Goal: Transaction & Acquisition: Purchase product/service

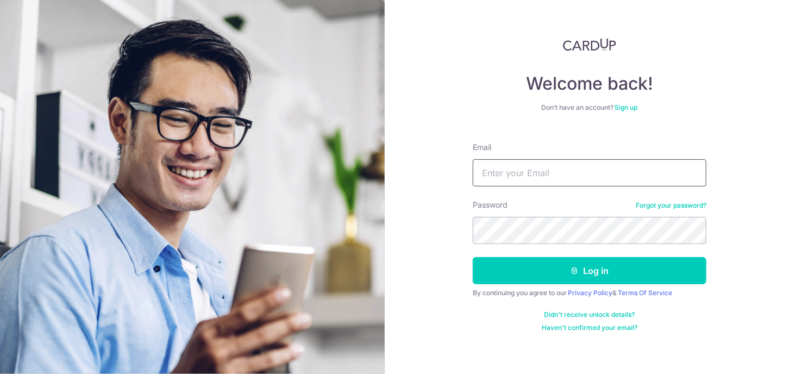
click at [499, 164] on input "Email" at bounding box center [590, 172] width 234 height 27
type input "tjliukailiu@126.com"
click at [500, 46] on link at bounding box center [590, 44] width 234 height 13
click at [497, 168] on input "Email" at bounding box center [590, 172] width 234 height 27
type input "tjliukailiu@126.com"
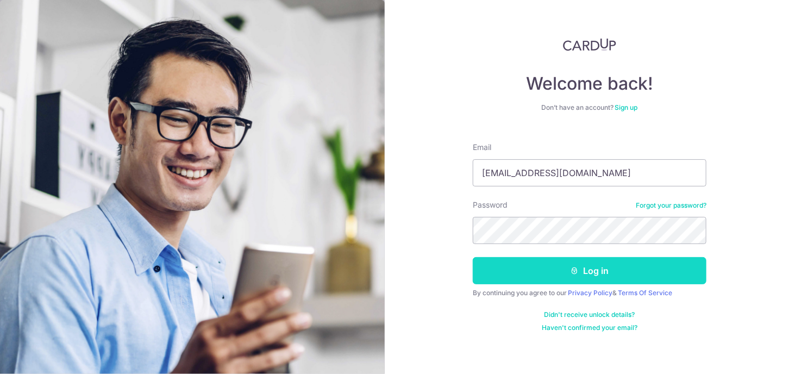
click at [587, 274] on button "Log in" at bounding box center [590, 270] width 234 height 27
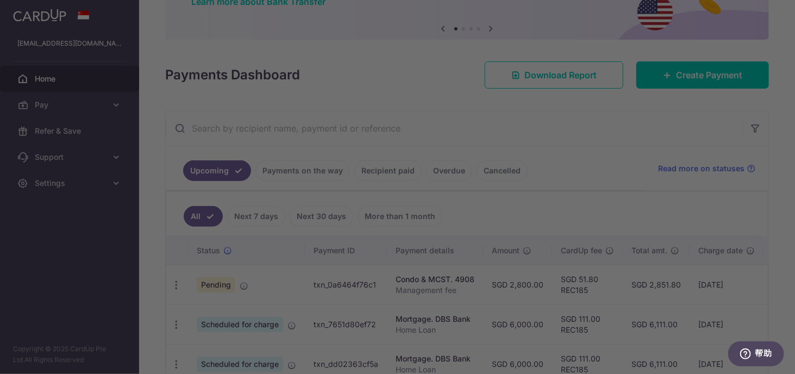
scroll to position [54, 0]
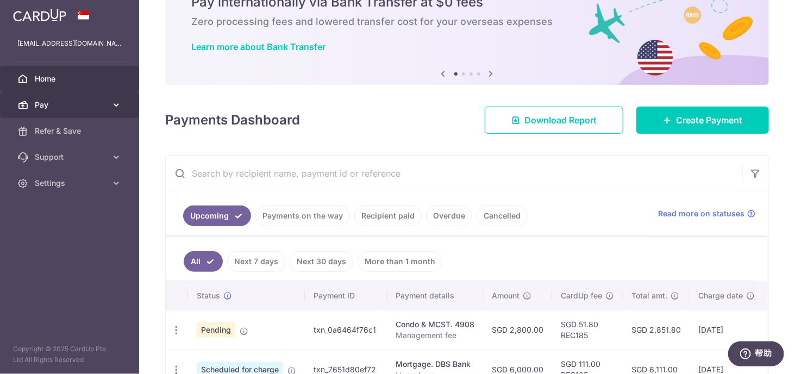
click at [89, 102] on span "Pay" at bounding box center [71, 104] width 72 height 11
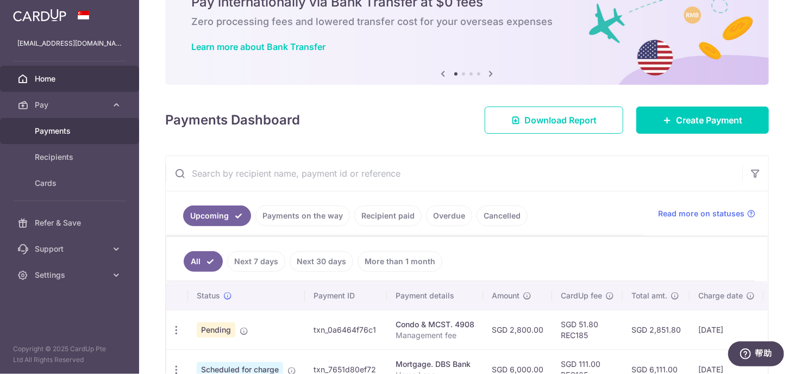
click at [83, 132] on span "Payments" at bounding box center [71, 130] width 72 height 11
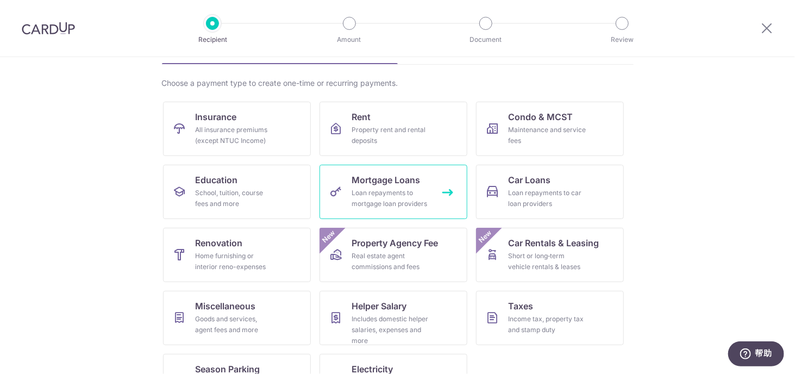
scroll to position [54, 0]
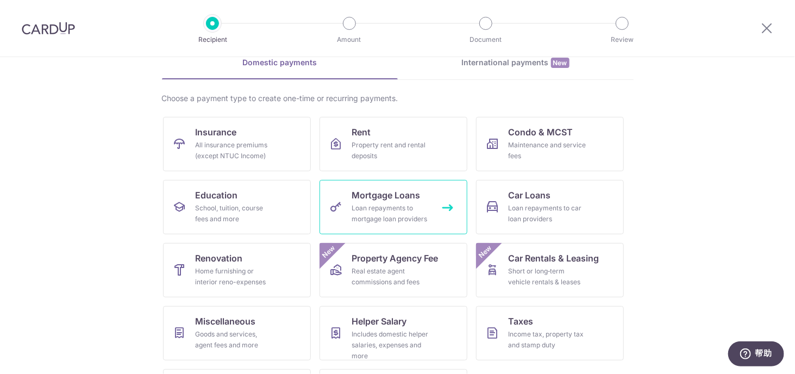
click at [357, 212] on div "Loan repayments to mortgage loan providers" at bounding box center [391, 214] width 78 height 22
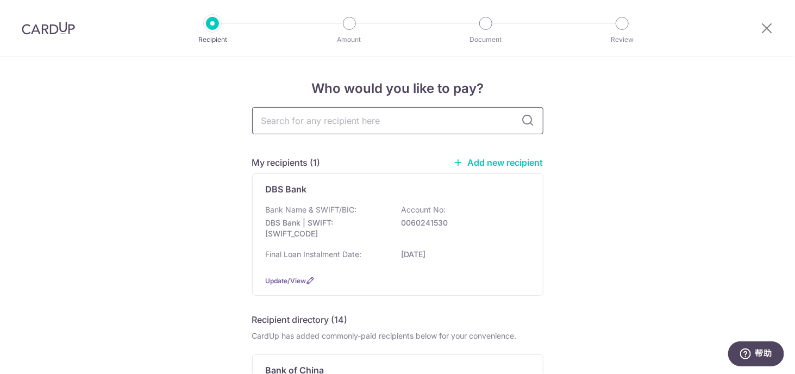
click at [358, 115] on input "text" at bounding box center [397, 120] width 291 height 27
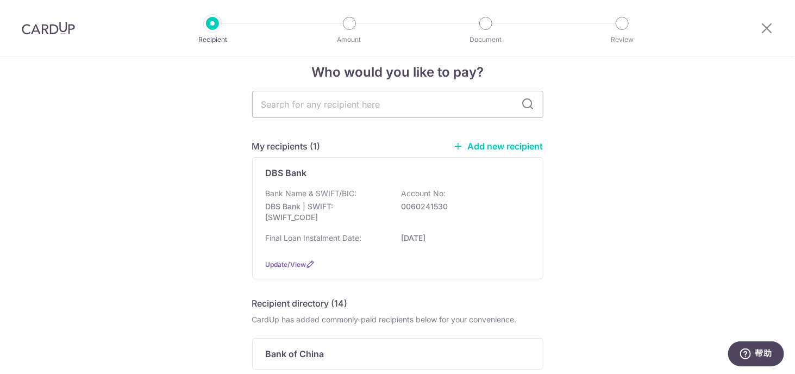
scroll to position [54, 0]
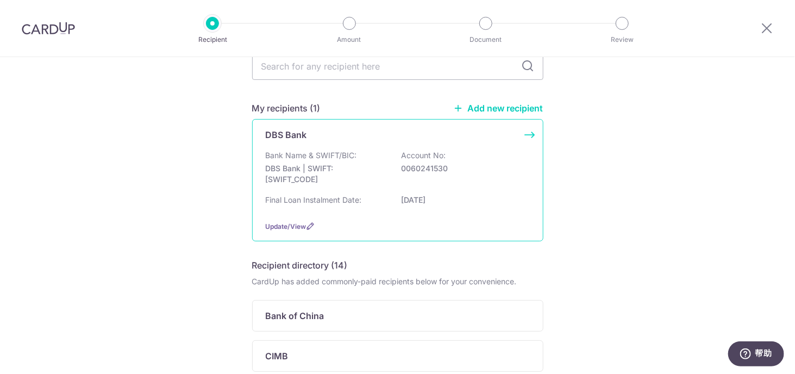
click at [318, 150] on p "Bank Name & SWIFT/BIC:" at bounding box center [311, 155] width 91 height 11
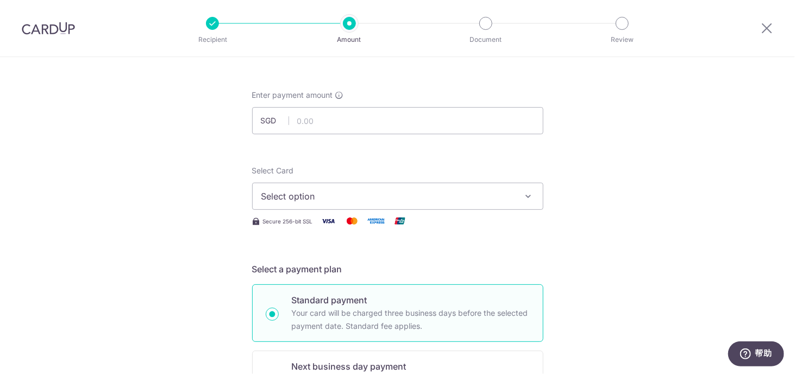
scroll to position [54, 0]
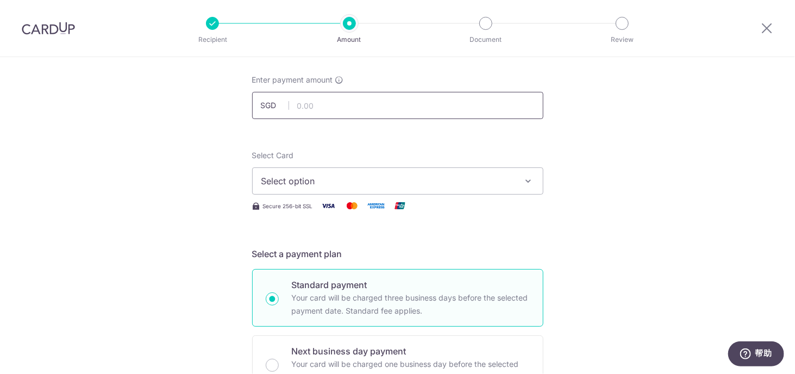
click at [320, 107] on input "text" at bounding box center [397, 105] width 291 height 27
type input "6,000.00"
click at [320, 178] on span "Select option" at bounding box center [387, 180] width 253 height 13
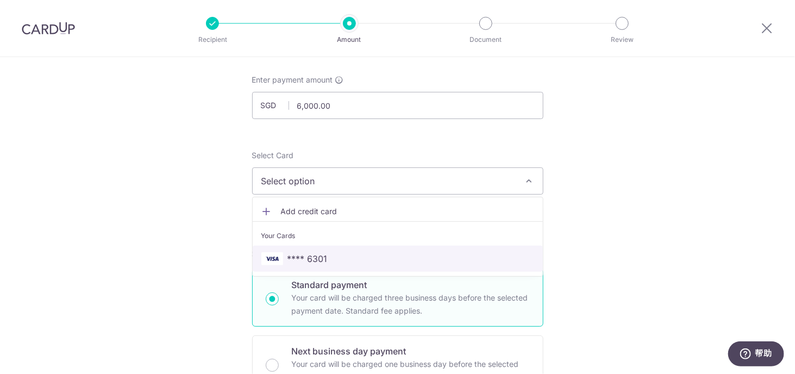
click at [326, 255] on span "**** 6301" at bounding box center [397, 258] width 273 height 13
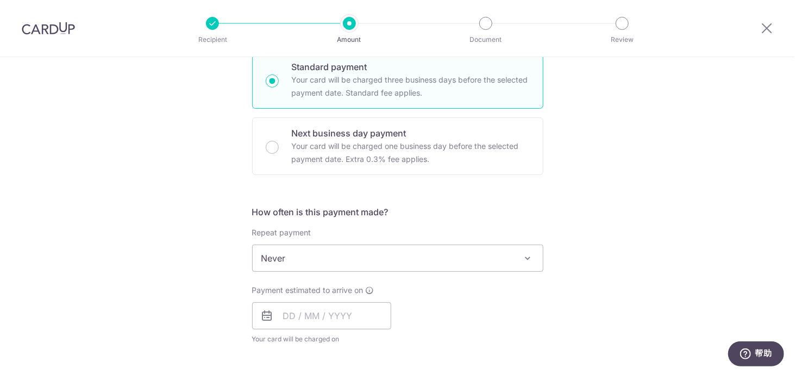
scroll to position [380, 0]
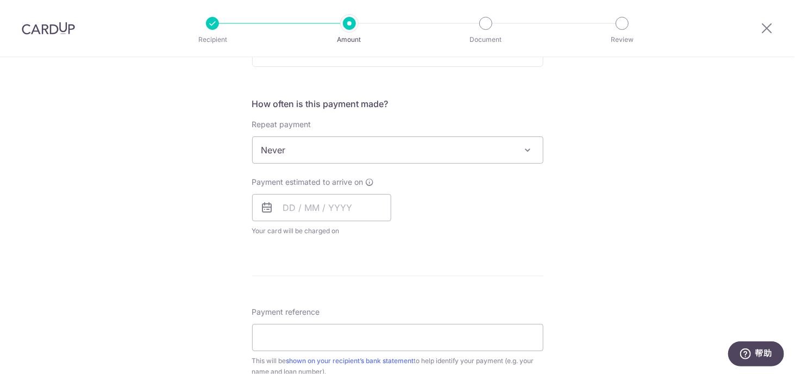
click at [329, 151] on span "Never" at bounding box center [398, 150] width 290 height 26
click at [190, 146] on div "Tell us more about your payment Enter payment amount SGD 6,000.00 6000.00 Selec…" at bounding box center [397, 168] width 795 height 983
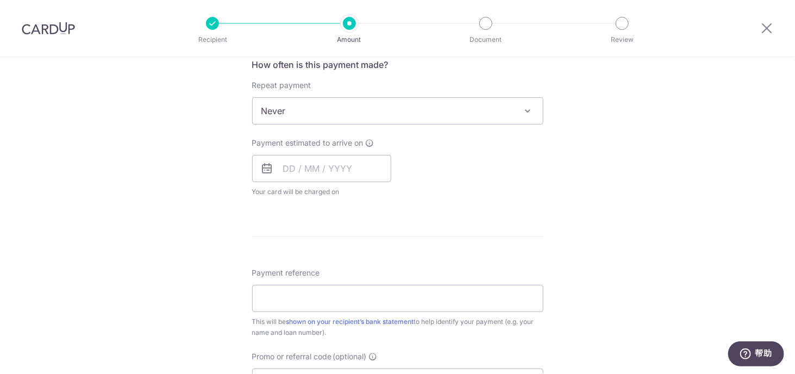
scroll to position [435, 0]
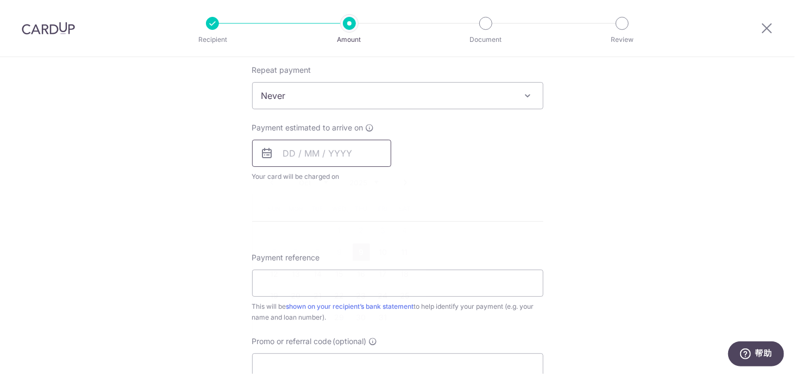
click at [282, 149] on input "text" at bounding box center [321, 153] width 139 height 27
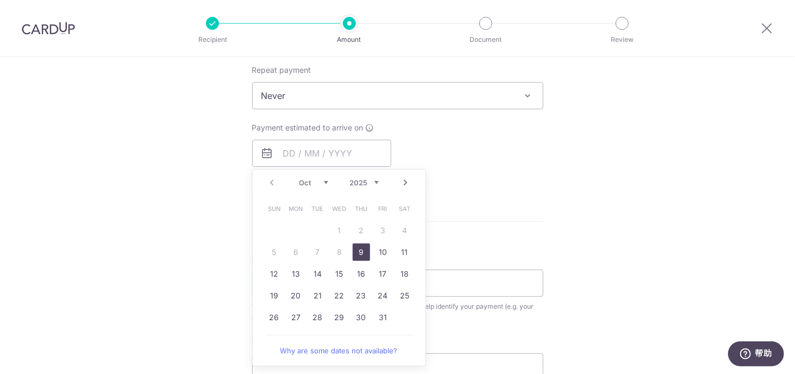
click at [177, 165] on div "Tell us more about your payment Enter payment amount SGD 6,000.00 6000.00 Selec…" at bounding box center [397, 113] width 795 height 983
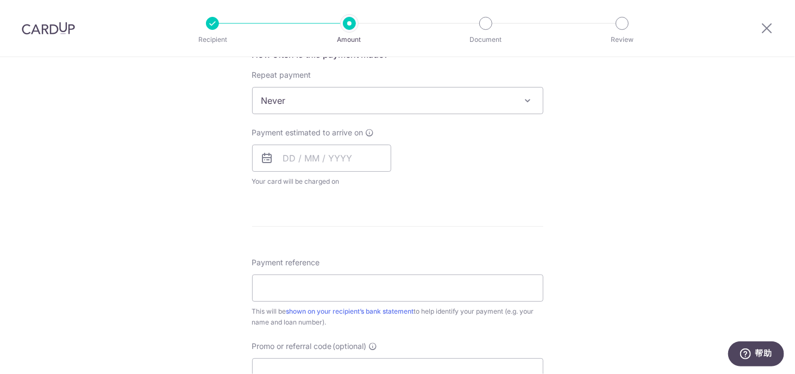
scroll to position [392, 0]
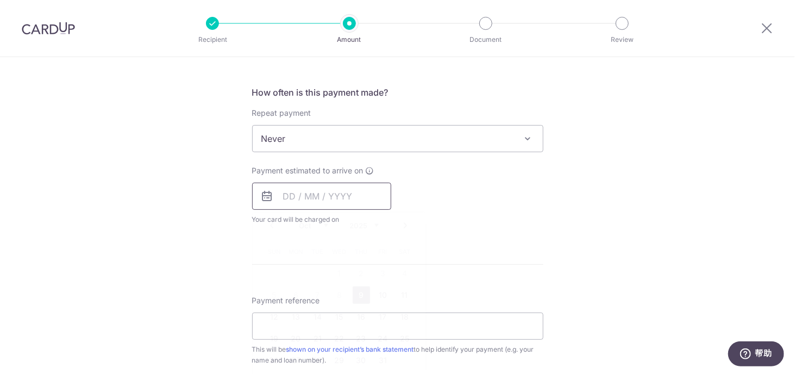
click at [293, 195] on input "text" at bounding box center [321, 196] width 139 height 27
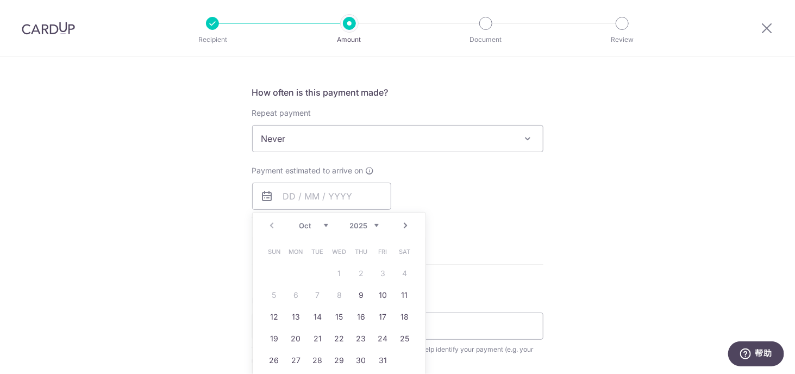
click at [576, 200] on div "Tell us more about your payment Enter payment amount SGD 6,000.00 6000.00 Selec…" at bounding box center [397, 156] width 795 height 983
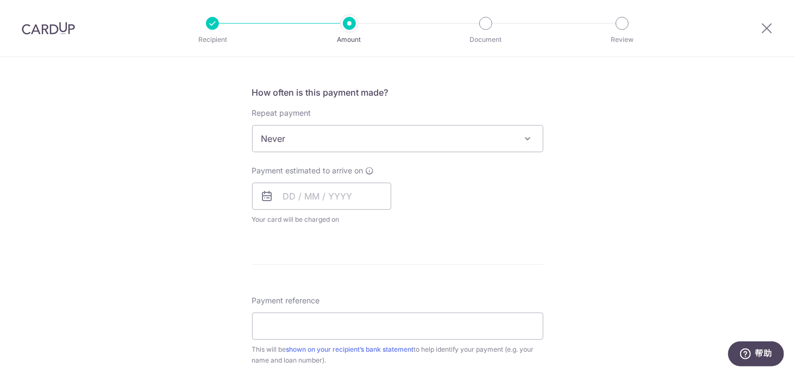
click at [429, 202] on div "Payment estimated to arrive on Prev Next Oct Nov Dec 2025 2026 2027 2028 2029 2…" at bounding box center [398, 195] width 304 height 60
click at [347, 194] on input "text" at bounding box center [321, 196] width 139 height 27
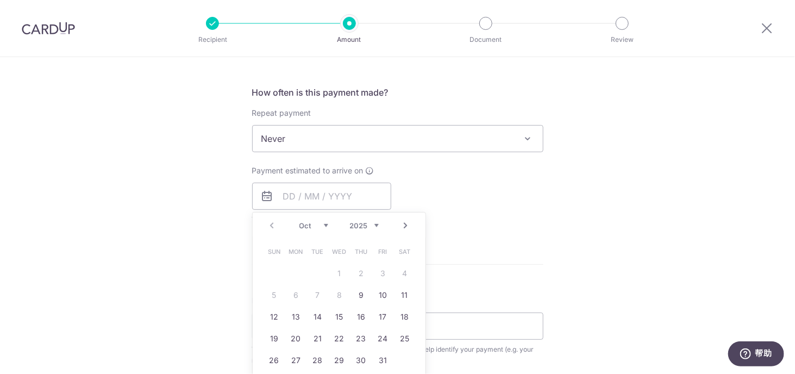
click at [363, 296] on link "9" at bounding box center [361, 294] width 17 height 17
type input "[DATE]"
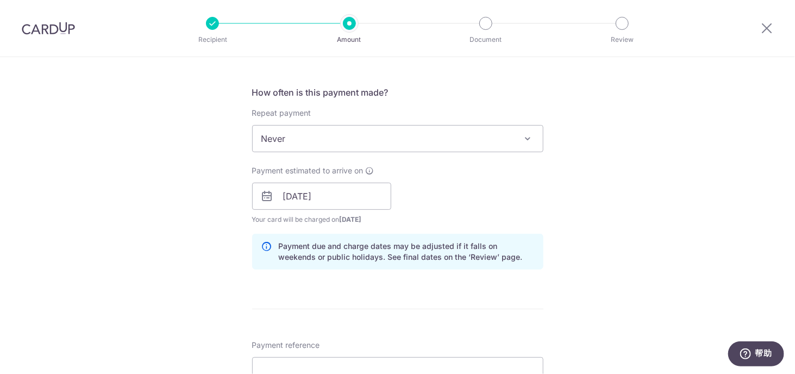
click at [451, 208] on div "Payment estimated to arrive on 09/10/2025 Prev Next Jan Feb Mar Apr May Jun Jul…" at bounding box center [398, 195] width 304 height 60
drag, startPoint x: 323, startPoint y: 219, endPoint x: 385, endPoint y: 221, distance: 62.5
click at [385, 221] on span "Your card will be charged on 06/10/2025 for the first payment" at bounding box center [321, 219] width 139 height 11
click at [359, 257] on p "Payment due and charge dates may be adjusted if it falls on weekends or public …" at bounding box center [406, 252] width 255 height 22
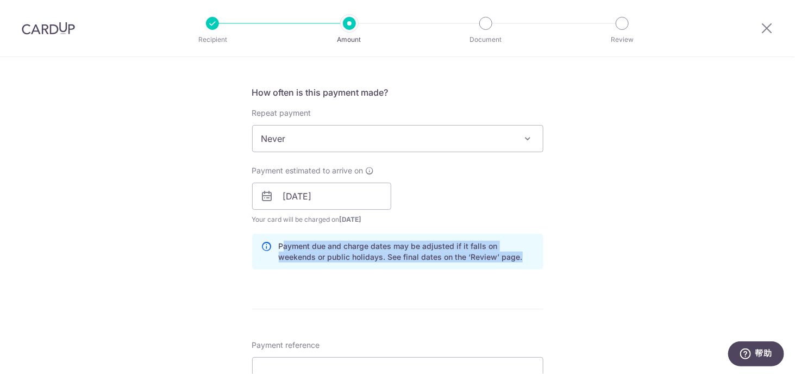
drag, startPoint x: 283, startPoint y: 246, endPoint x: 506, endPoint y: 263, distance: 223.9
click at [506, 263] on div "Payment due and charge dates may be adjusted if it falls on weekends or public …" at bounding box center [397, 252] width 291 height 36
click at [412, 257] on p "Payment due and charge dates may be adjusted if it falls on weekends or public …" at bounding box center [406, 252] width 255 height 22
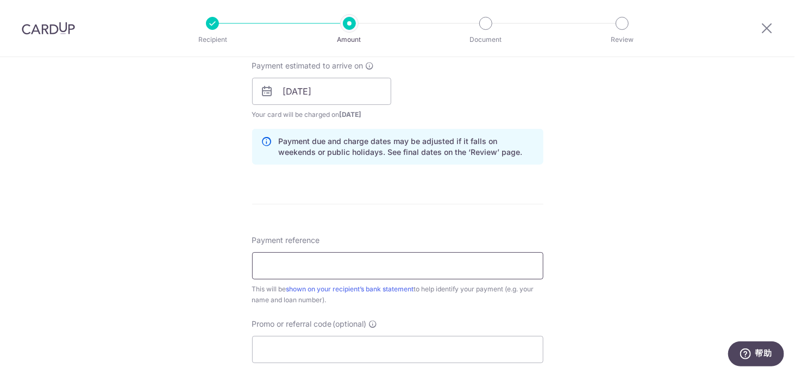
scroll to position [500, 0]
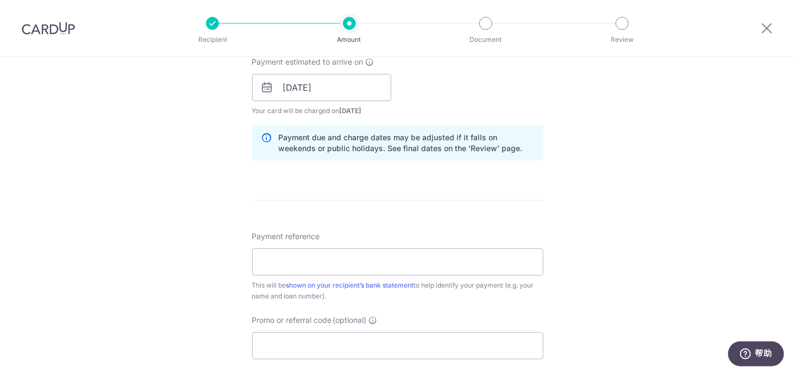
click at [502, 186] on form "Enter payment amount SGD 6,000.00 6000.00 Select Card **** 6301 Add credit card…" at bounding box center [397, 80] width 291 height 904
click at [279, 261] on input "Payment reference" at bounding box center [397, 261] width 291 height 27
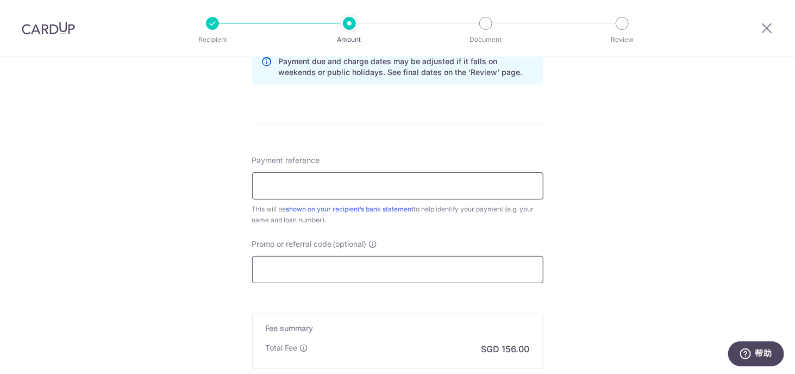
scroll to position [609, 0]
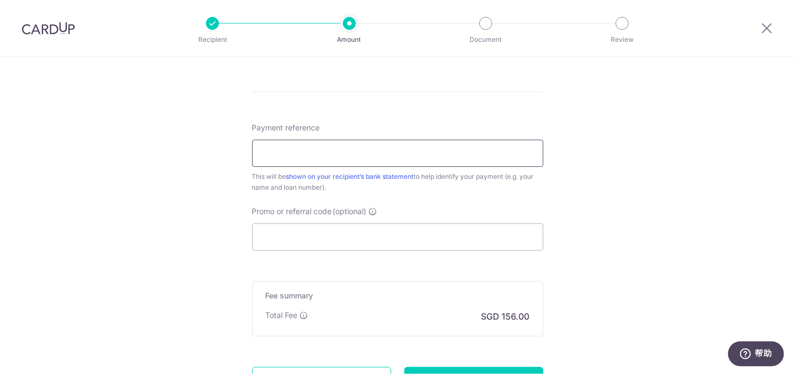
click at [422, 150] on input "Payment reference" at bounding box center [397, 153] width 291 height 27
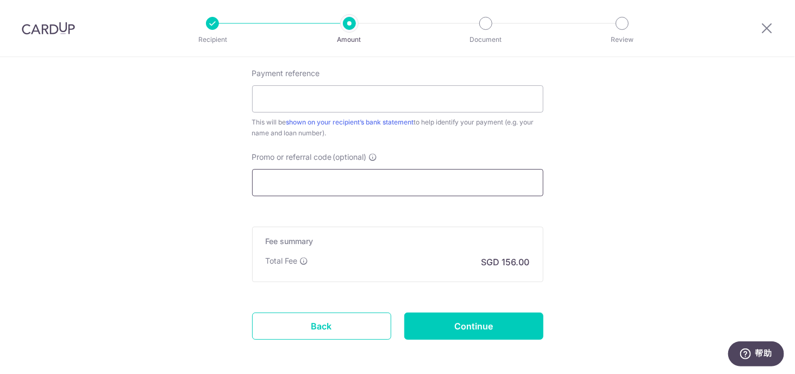
click at [318, 180] on input "Promo or referral code (optional)" at bounding box center [397, 182] width 291 height 27
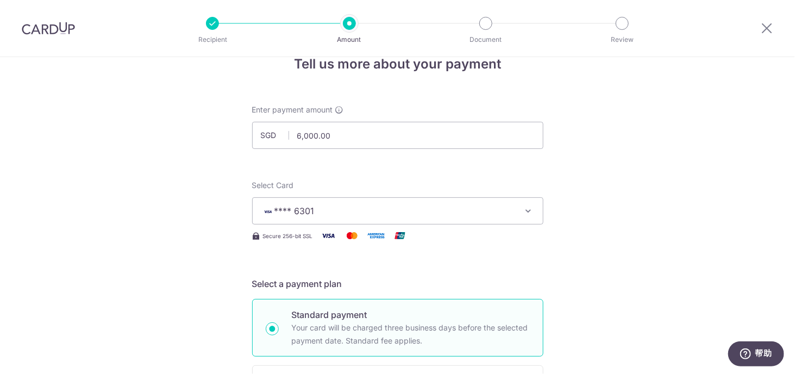
scroll to position [0, 0]
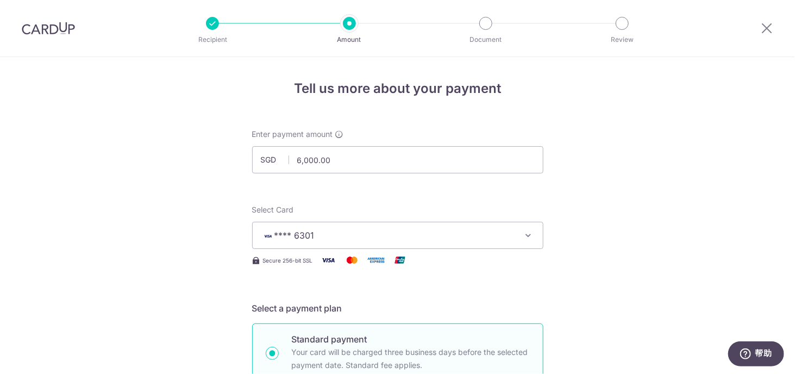
drag, startPoint x: 59, startPoint y: 19, endPoint x: 450, endPoint y: 62, distance: 393.5
click at [46, 31] on img at bounding box center [48, 28] width 53 height 13
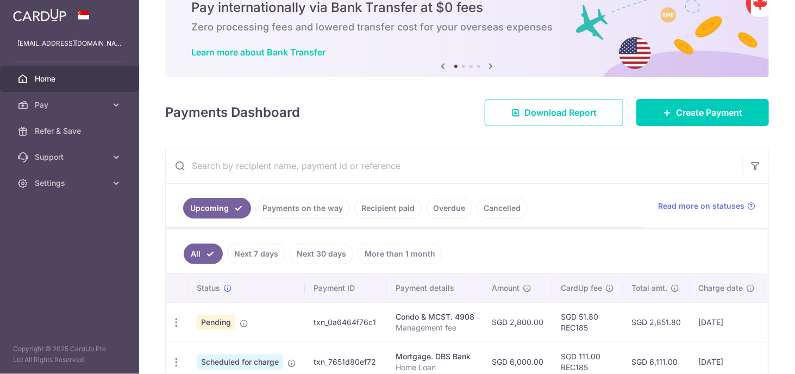
scroll to position [150, 0]
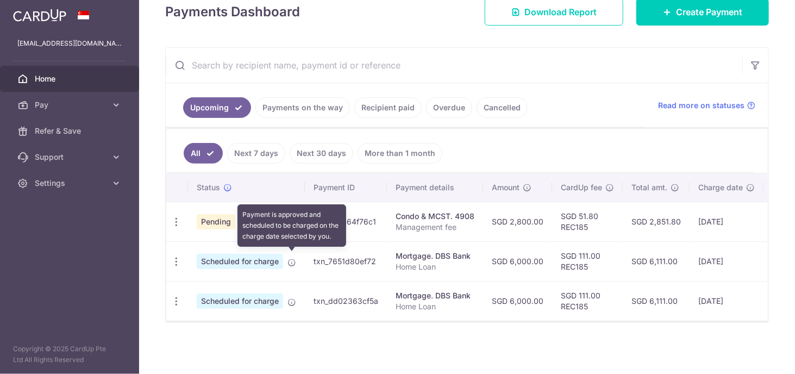
click at [291, 258] on icon at bounding box center [291, 262] width 9 height 9
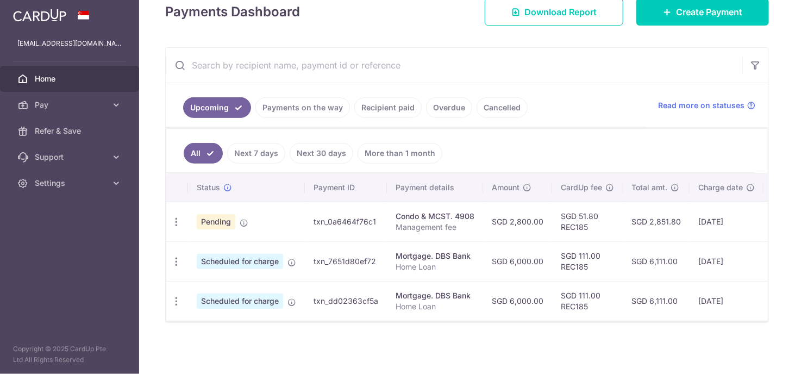
drag, startPoint x: 236, startPoint y: 258, endPoint x: 225, endPoint y: 259, distance: 10.9
click at [227, 259] on span "Scheduled for charge" at bounding box center [240, 261] width 86 height 15
click at [179, 257] on icon "button" at bounding box center [176, 261] width 11 height 11
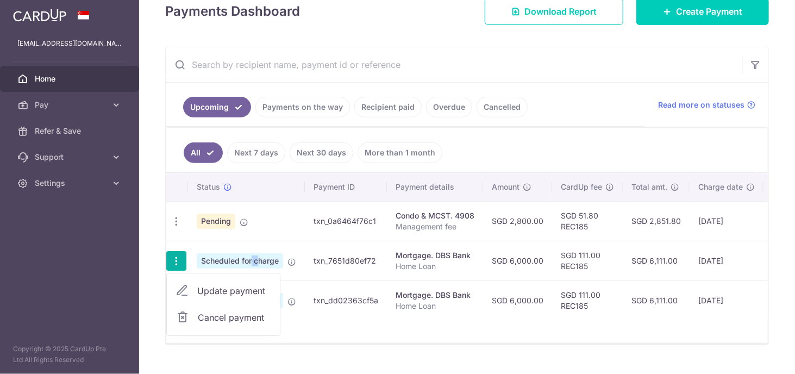
click at [237, 287] on span "Update payment" at bounding box center [234, 290] width 74 height 13
radio input "true"
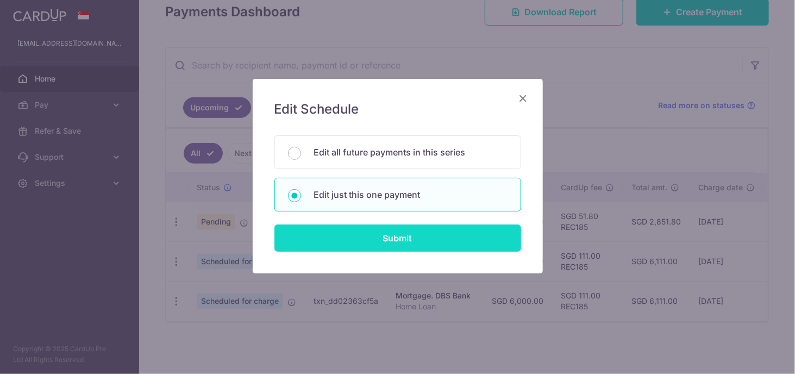
click at [390, 234] on input "Submit" at bounding box center [397, 237] width 247 height 27
radio input "true"
type input "6,000.00"
type input "01/11/2025"
type input "Home Loan"
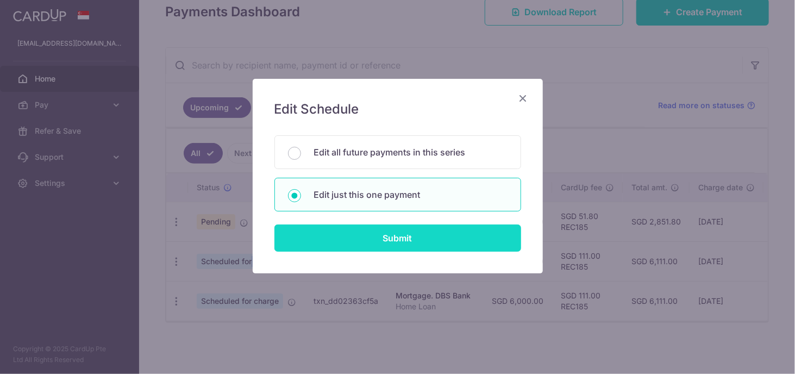
type input "REC185"
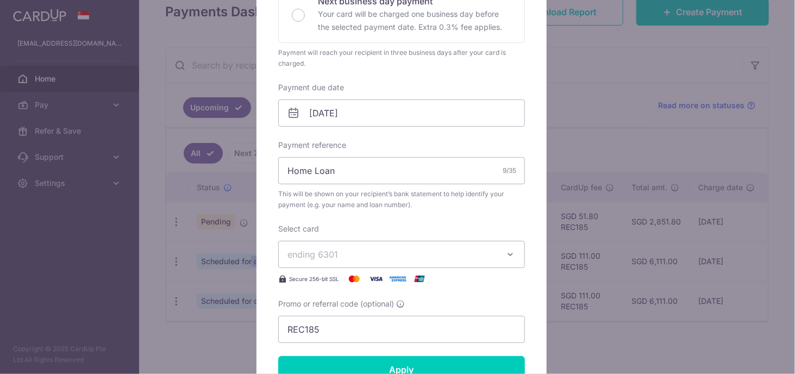
scroll to position [326, 0]
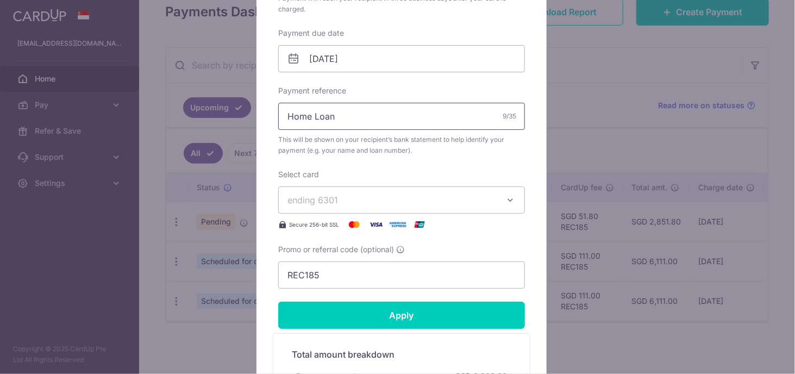
click at [359, 108] on input "Home Loan" at bounding box center [401, 116] width 247 height 27
drag, startPoint x: 360, startPoint y: 114, endPoint x: 238, endPoint y: 104, distance: 122.1
click at [242, 104] on div "Edit payment By clicking apply, you will make changes to all payments to DBS Ba…" at bounding box center [397, 187] width 795 height 374
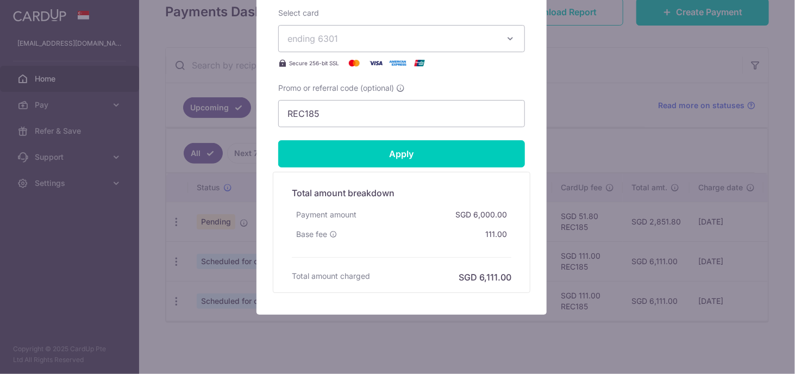
scroll to position [489, 0]
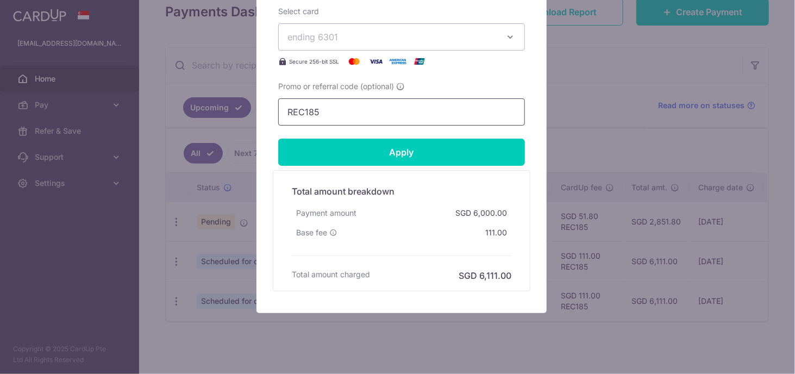
click at [318, 116] on input "REC185" at bounding box center [401, 111] width 247 height 27
drag, startPoint x: 330, startPoint y: 111, endPoint x: 250, endPoint y: 100, distance: 80.6
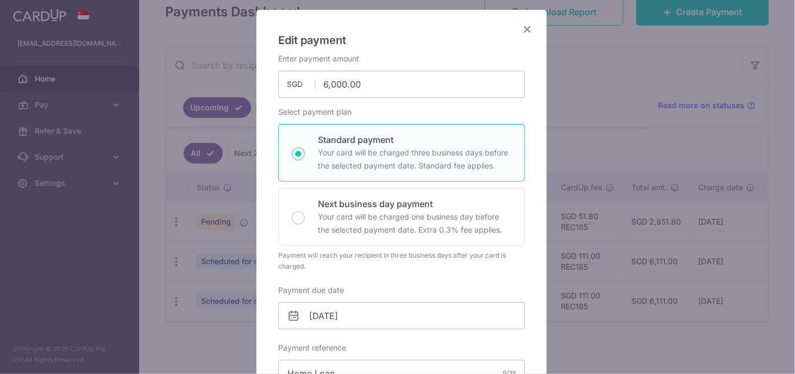
scroll to position [0, 0]
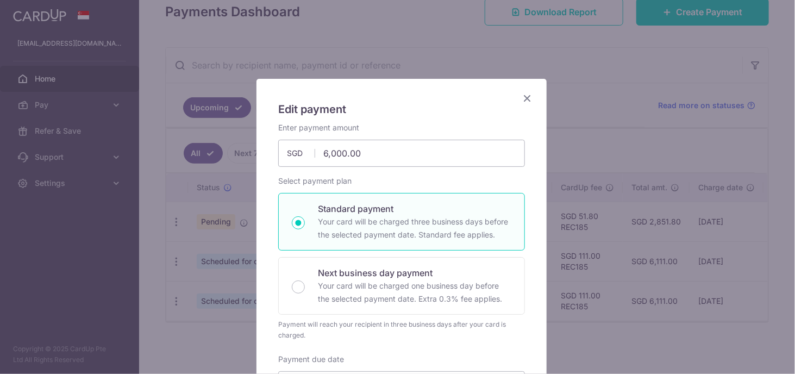
click at [526, 95] on icon "Close" at bounding box center [526, 98] width 13 height 14
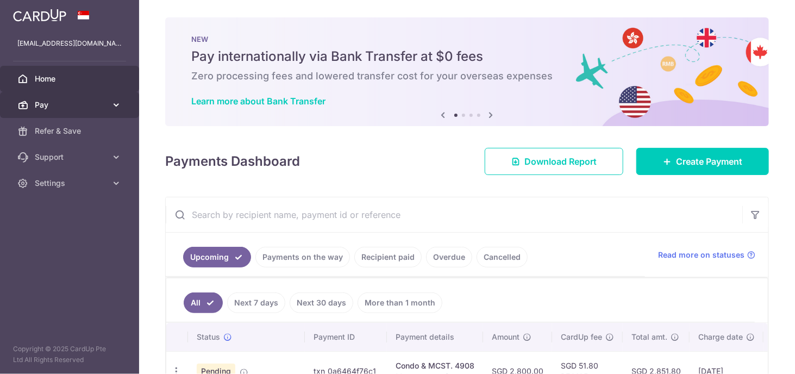
click at [66, 100] on span "Pay" at bounding box center [71, 104] width 72 height 11
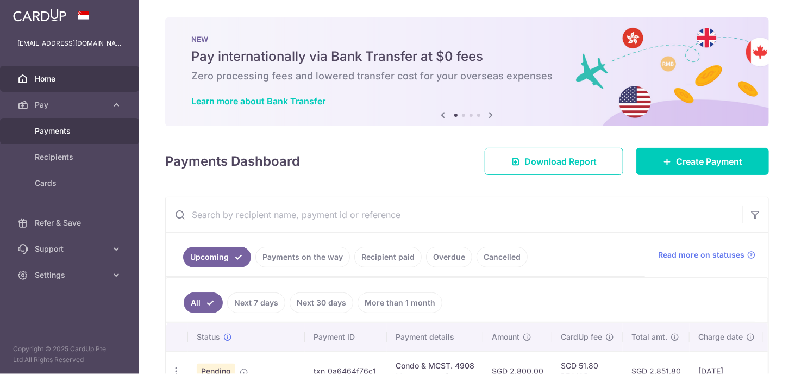
click at [73, 131] on span "Payments" at bounding box center [71, 130] width 72 height 11
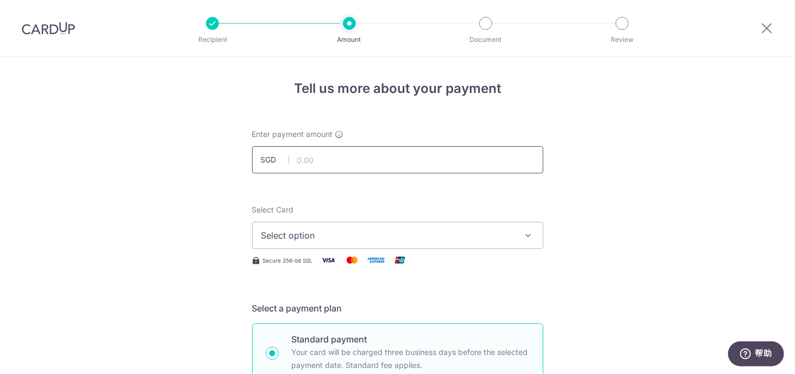
scroll to position [54, 0]
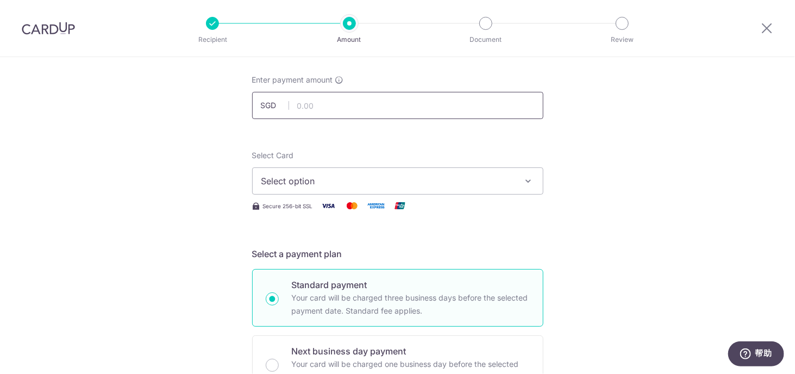
click at [317, 103] on input "text" at bounding box center [397, 105] width 291 height 27
type input "6,000.00"
click at [325, 181] on span "Select option" at bounding box center [387, 180] width 253 height 13
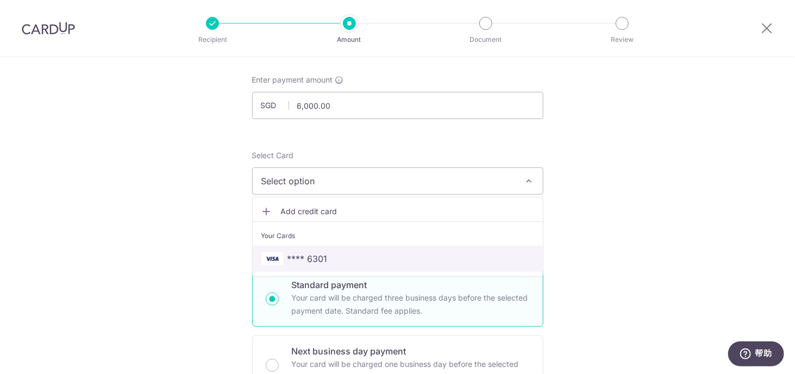
click at [306, 248] on link "**** 6301" at bounding box center [398, 259] width 290 height 26
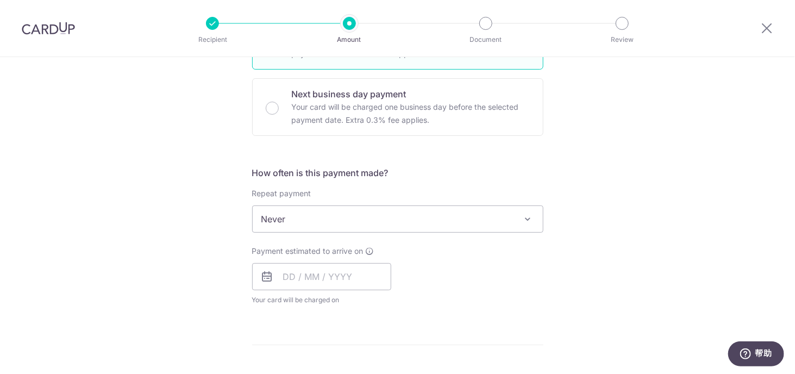
scroll to position [380, 0]
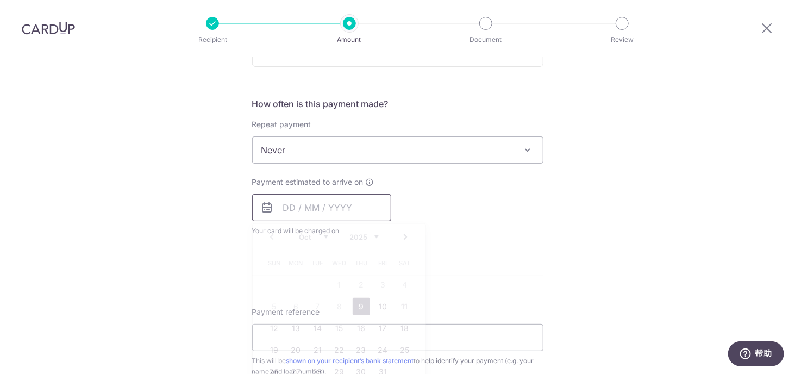
click at [296, 208] on input "text" at bounding box center [321, 207] width 139 height 27
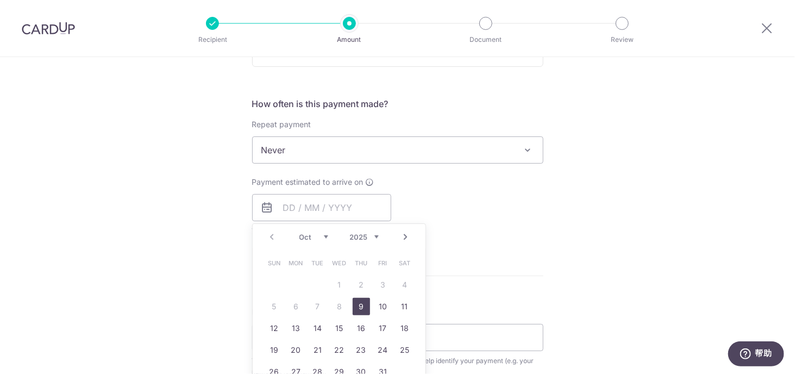
click at [356, 304] on link "9" at bounding box center [361, 306] width 17 height 17
type input "[DATE]"
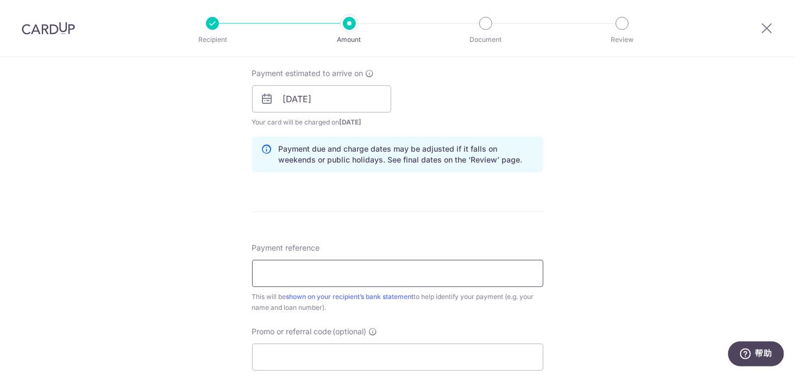
scroll to position [543, 0]
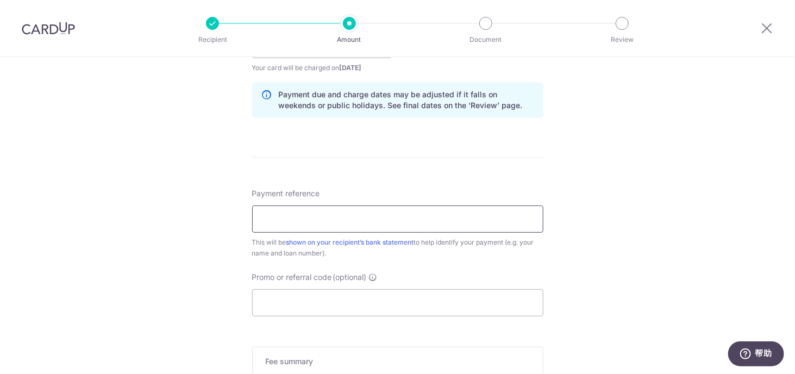
click at [302, 210] on input "Payment reference" at bounding box center [397, 218] width 291 height 27
paste input "REC185"
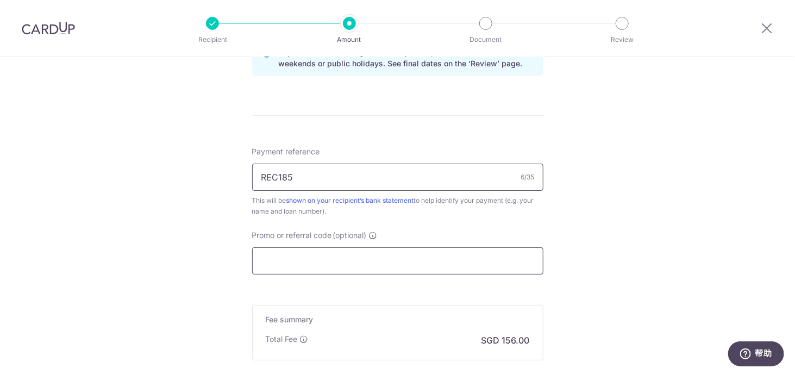
scroll to position [598, 0]
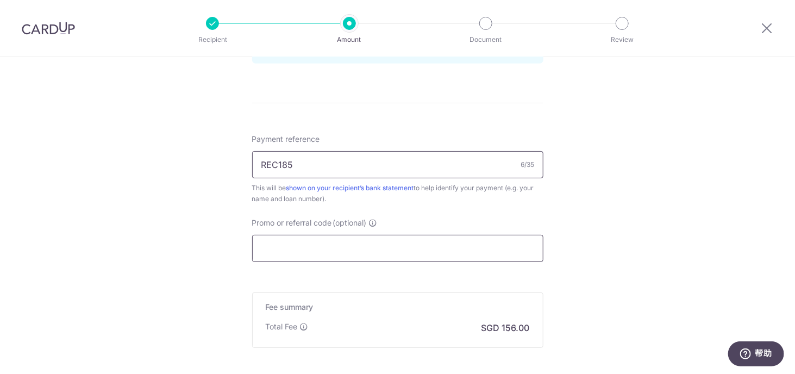
type input "REC185"
click at [298, 246] on input "Promo or referral code (optional)" at bounding box center [397, 248] width 291 height 27
paste input "REC185"
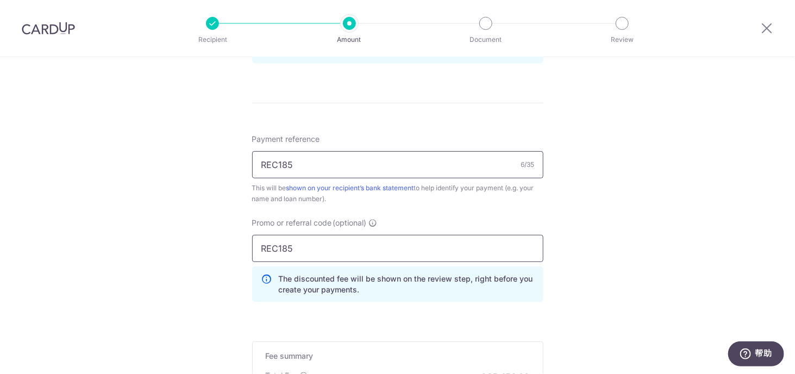
type input "REC185"
drag, startPoint x: 299, startPoint y: 164, endPoint x: 231, endPoint y: 156, distance: 68.3
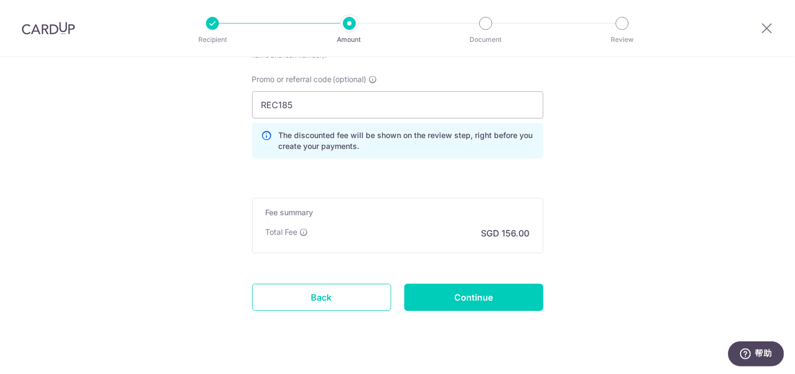
scroll to position [756, 0]
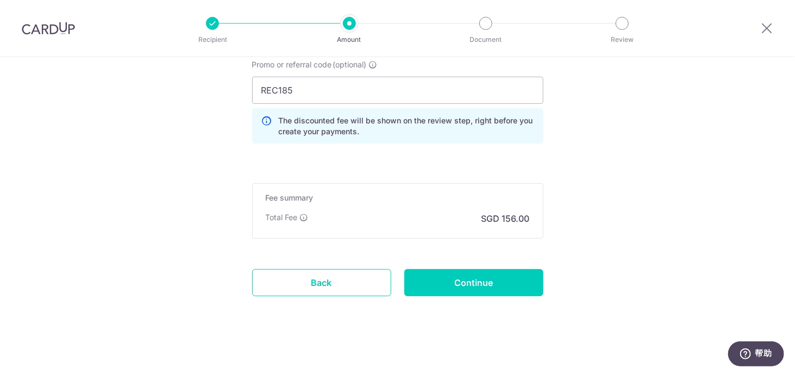
type input "Home Loan one time"
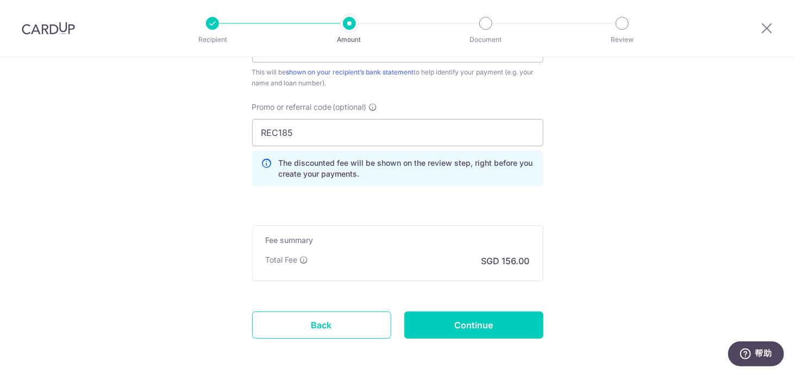
scroll to position [701, 0]
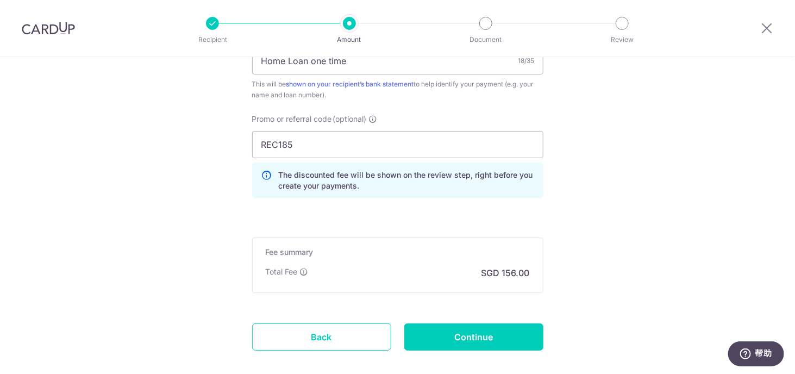
click at [341, 136] on input "REC185" at bounding box center [397, 144] width 291 height 27
click at [474, 331] on input "Continue" at bounding box center [473, 336] width 139 height 27
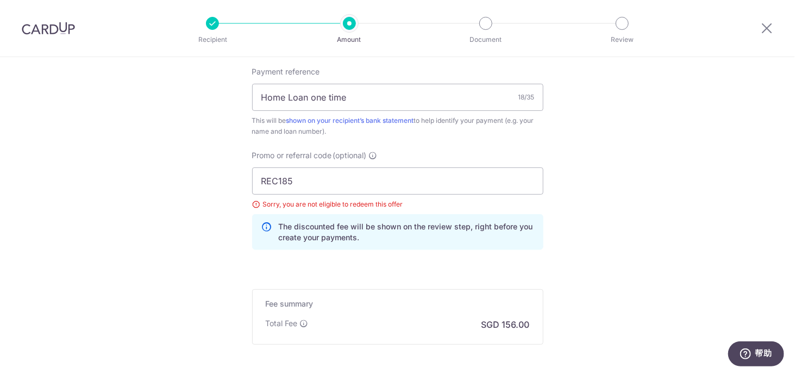
scroll to position [663, 0]
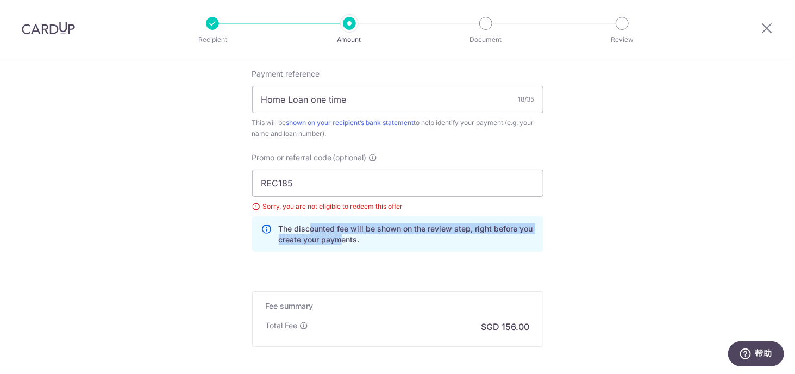
drag, startPoint x: 306, startPoint y: 227, endPoint x: 336, endPoint y: 238, distance: 31.5
click at [338, 238] on p "The discounted fee will be shown on the review step, right before you create yo…" at bounding box center [406, 234] width 255 height 22
click at [292, 233] on p "The discounted fee will be shown on the review step, right before you create yo…" at bounding box center [406, 234] width 255 height 22
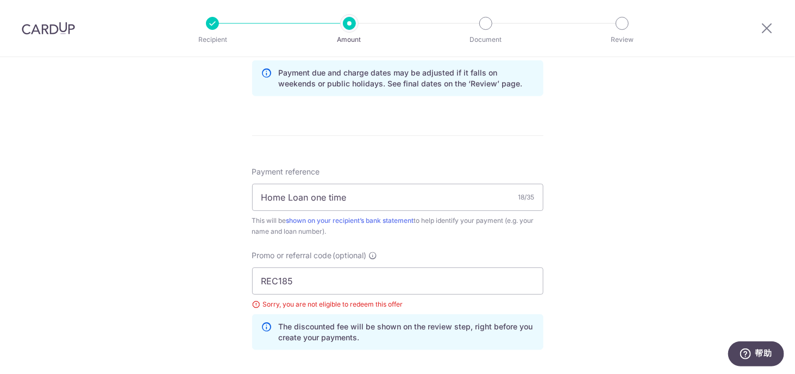
scroll to position [717, 0]
